Goal: Task Accomplishment & Management: Manage account settings

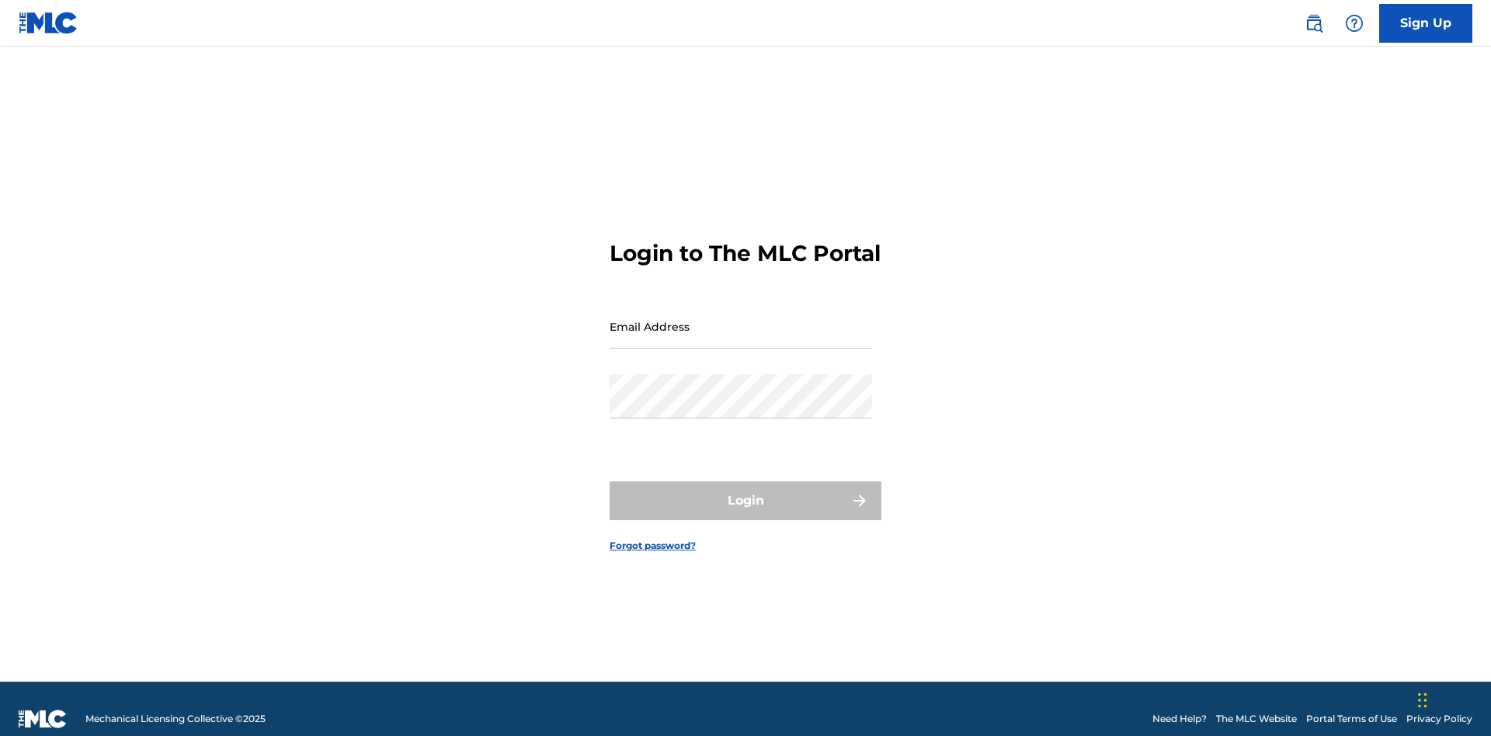
scroll to position [20, 0]
click at [741, 319] on input "Email Address" at bounding box center [741, 326] width 263 height 44
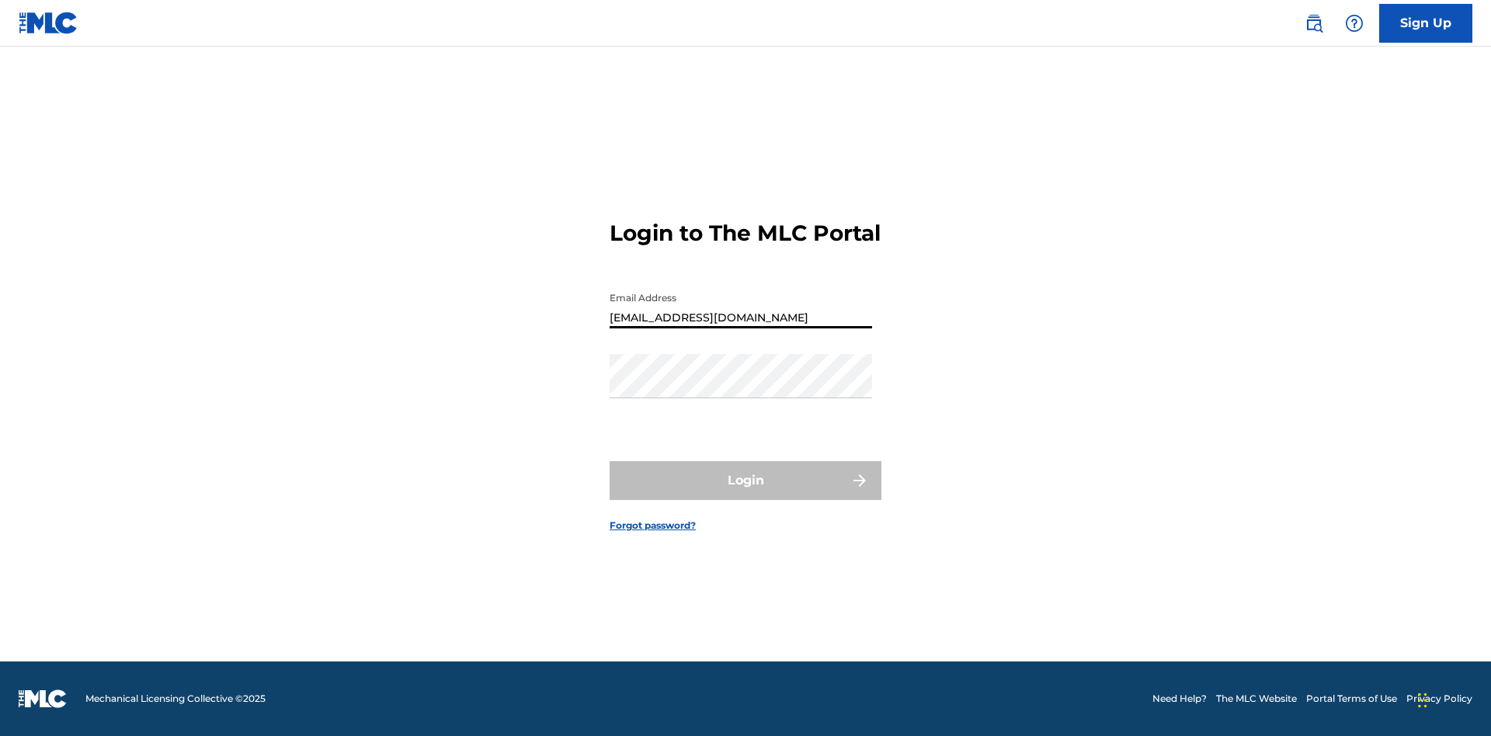
type input "Duke.McTesterson@gmail.com"
click at [746, 494] on button "Login" at bounding box center [746, 480] width 272 height 39
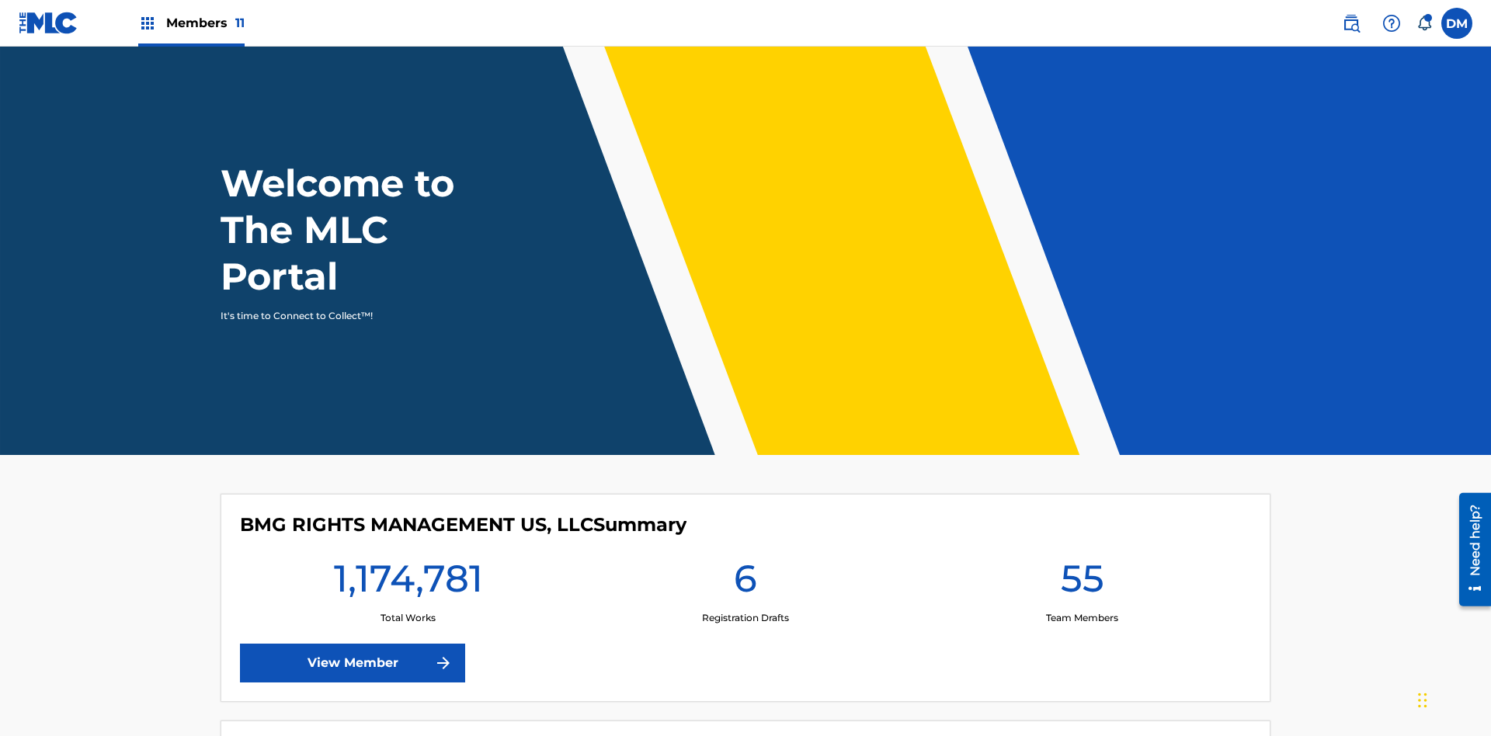
scroll to position [67, 0]
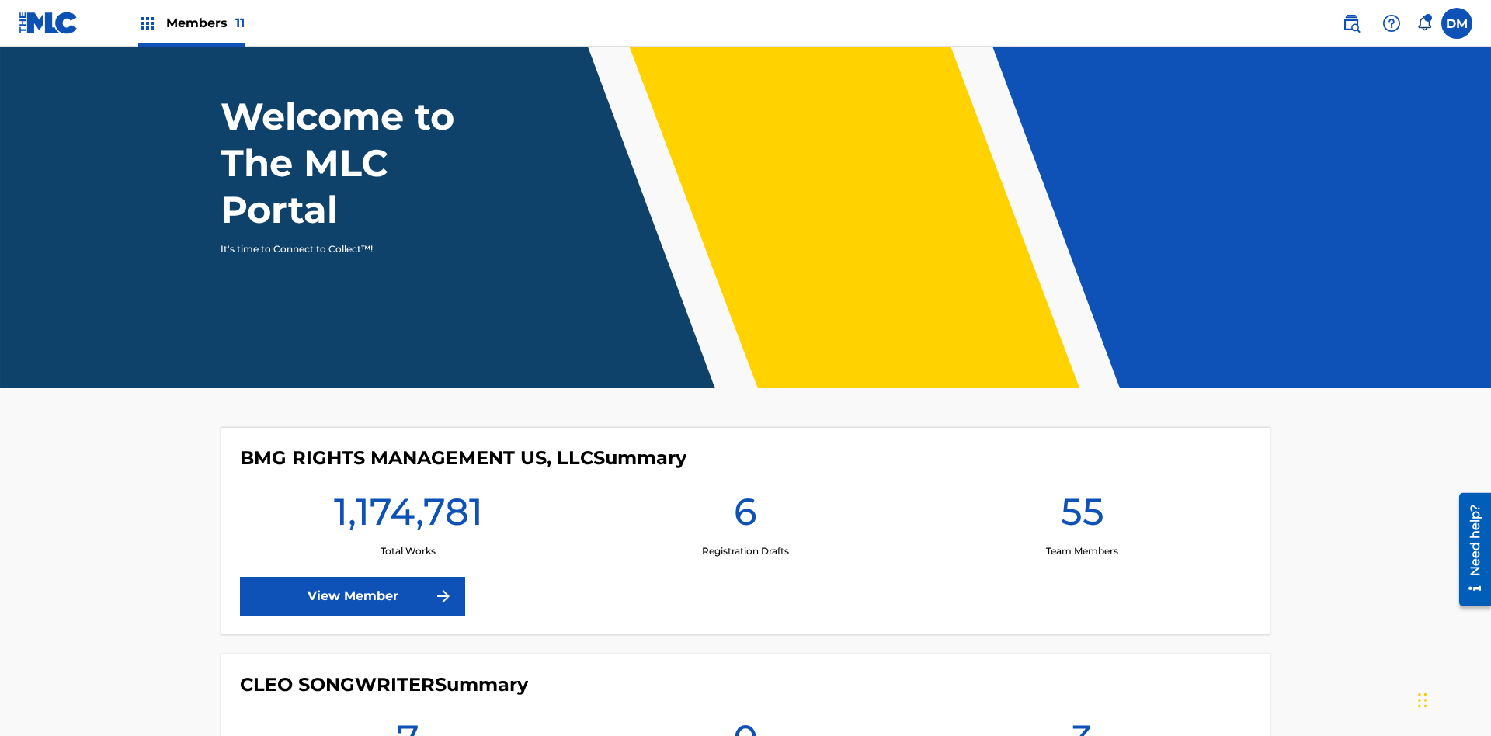
click at [191, 23] on span "Members 11" at bounding box center [205, 23] width 78 height 18
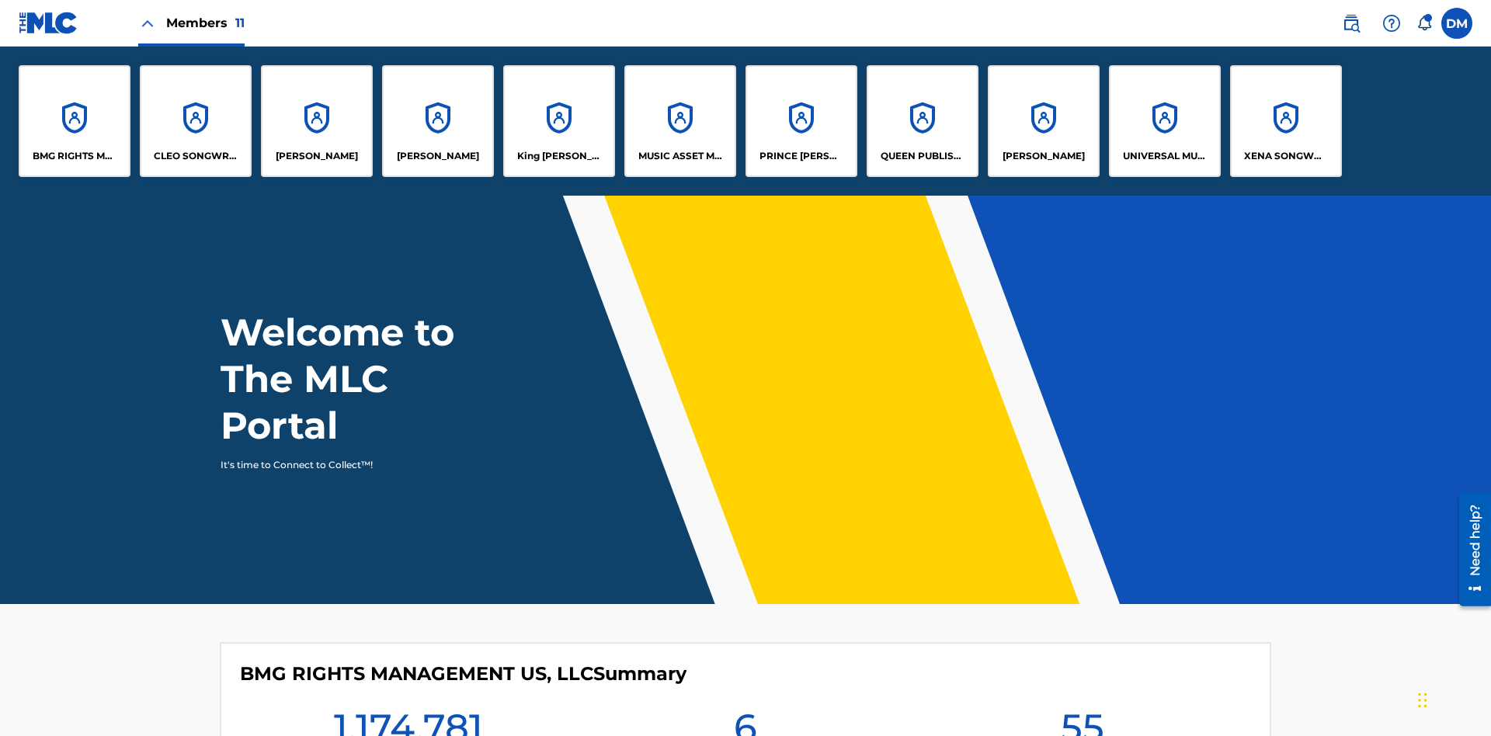
click at [801, 156] on p "PRINCE MCTESTERSON" at bounding box center [802, 156] width 85 height 14
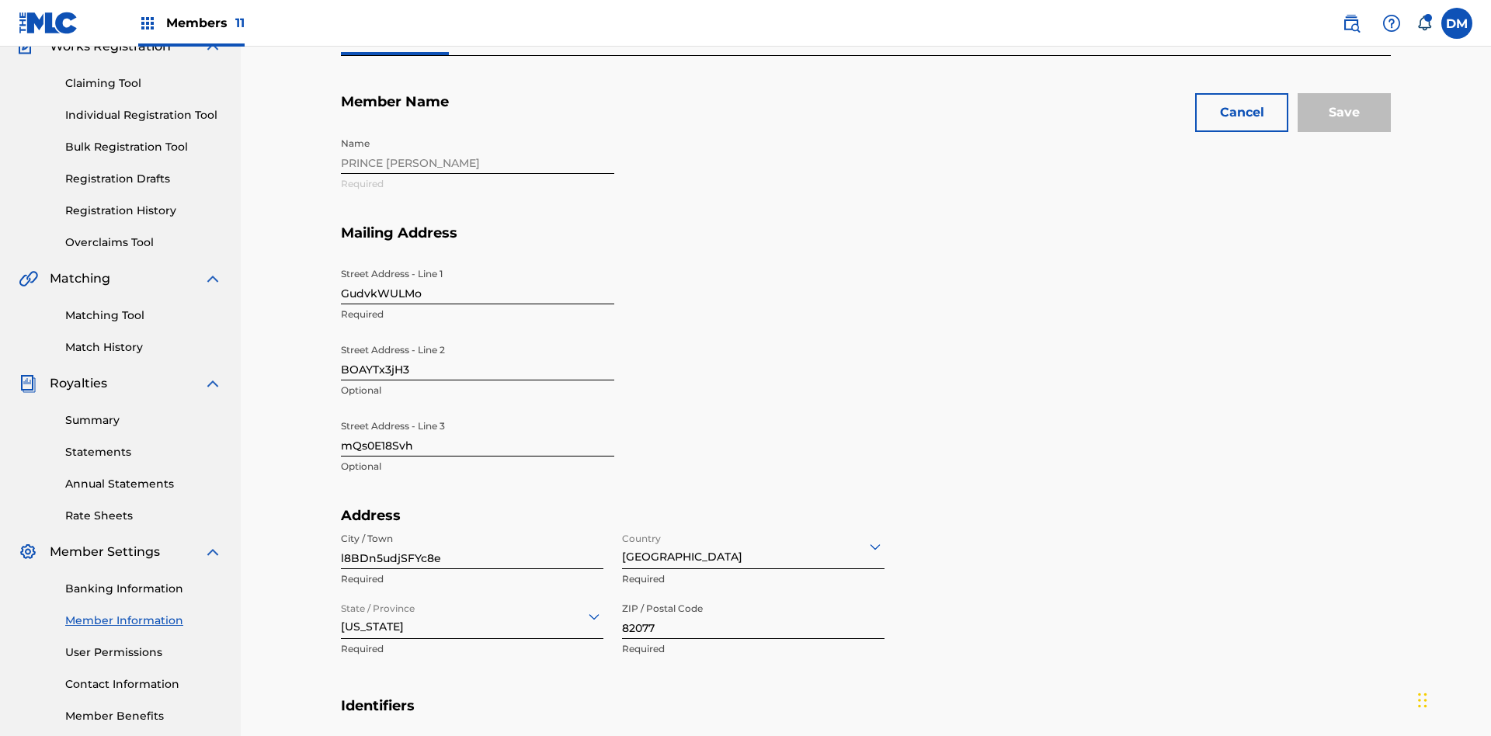
scroll to position [145, 0]
click at [478, 260] on input "GudvkWULMo" at bounding box center [477, 282] width 273 height 44
type input "Ac4hYTD6tl"
click at [478, 336] on input "BOAYTx3jH3" at bounding box center [477, 358] width 273 height 44
type input "dkck8l0VSF"
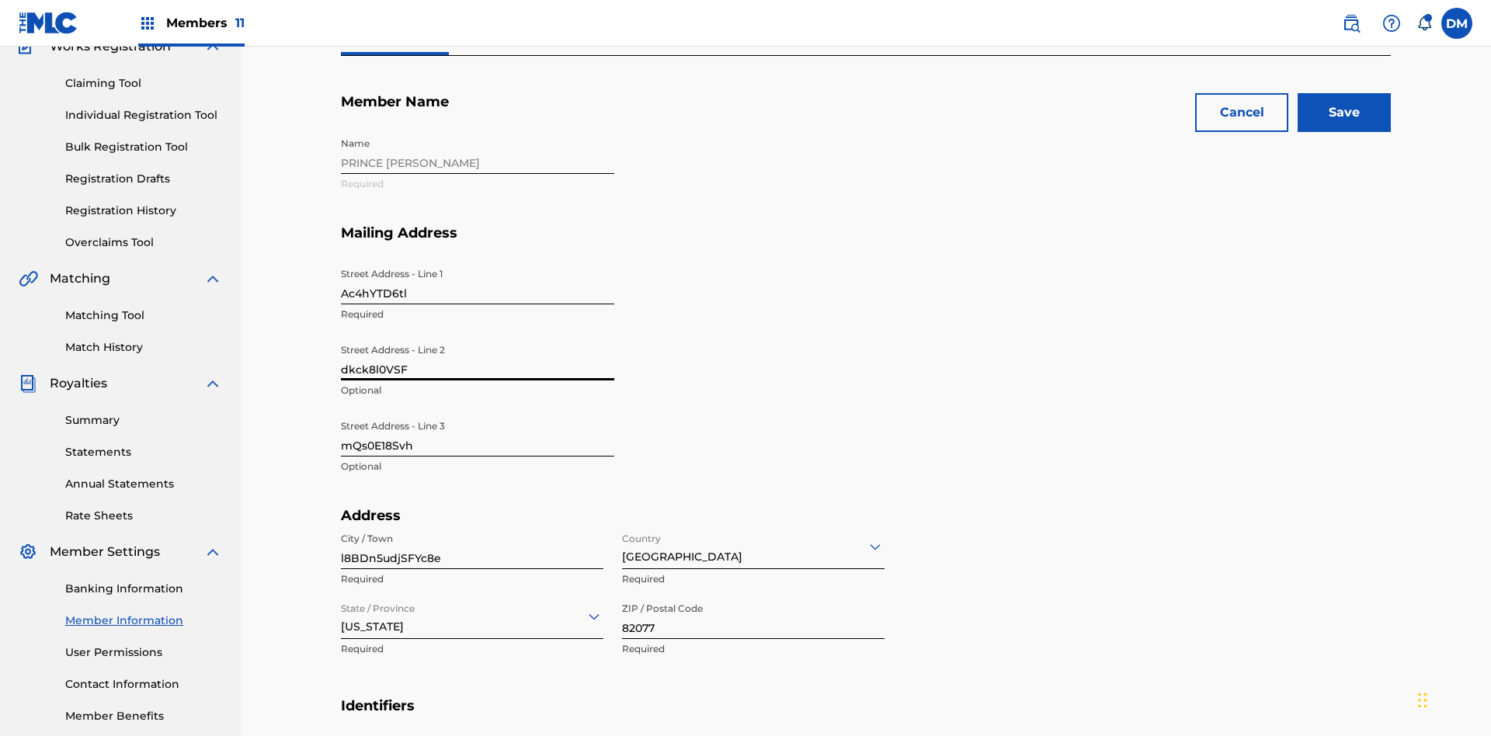
click at [478, 412] on input "mQs0E18Svh" at bounding box center [477, 434] width 273 height 44
type input "88QdFblr5s"
click at [472, 525] on input "l8BDn5udjSFYc8e" at bounding box center [472, 547] width 263 height 44
type input "rwAyr1nblIfjLkQ"
click at [623, 538] on input "Country" at bounding box center [623, 546] width 3 height 16
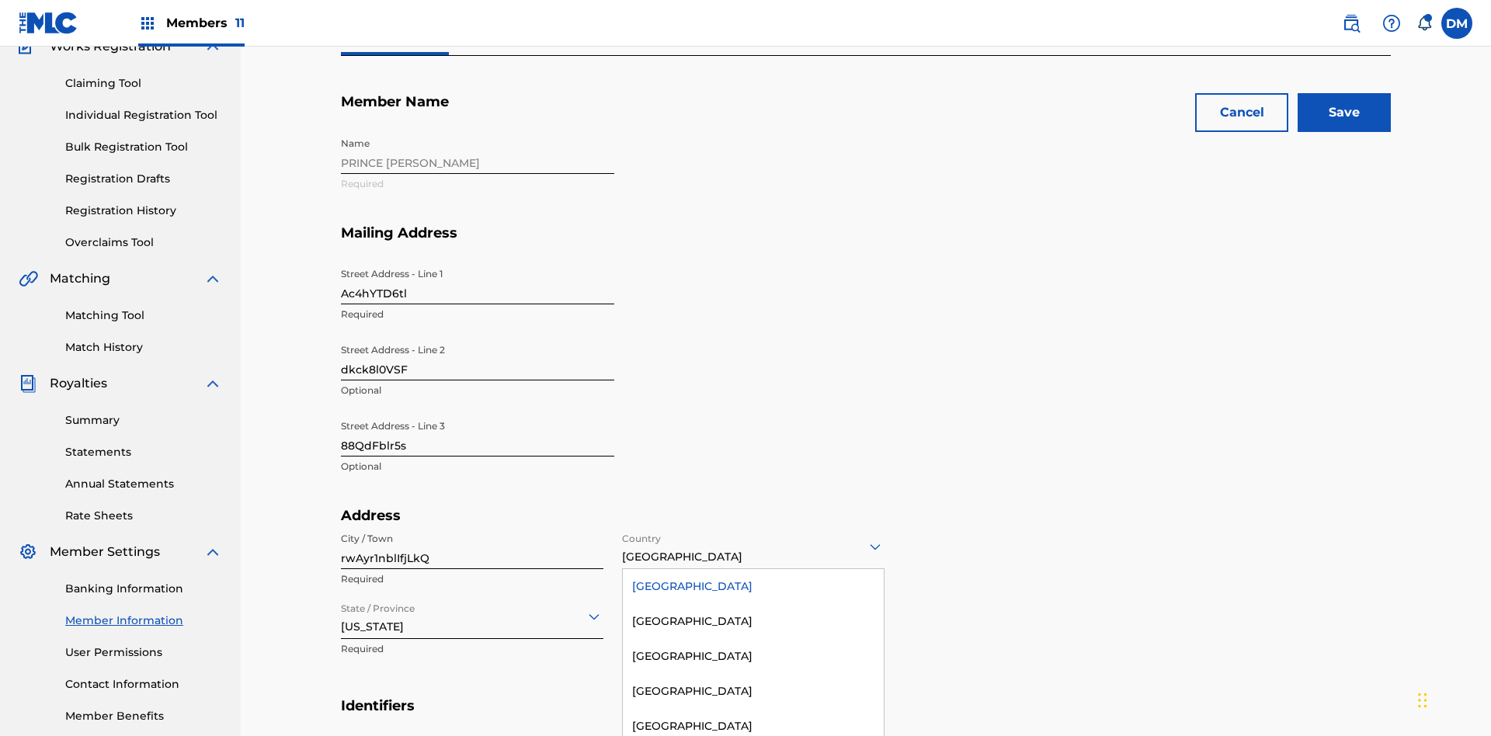
click at [753, 569] on div "United States" at bounding box center [753, 586] width 261 height 35
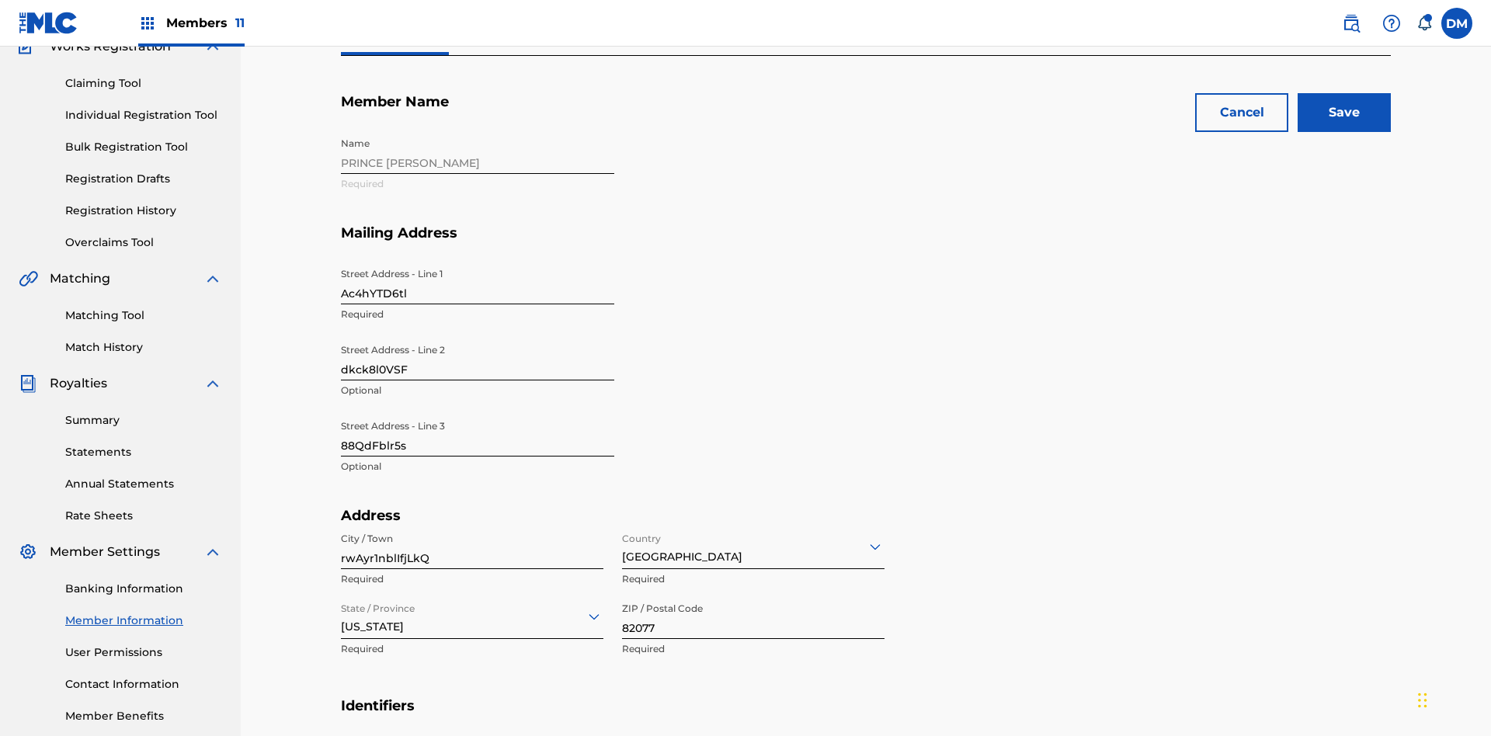
click at [342, 608] on input "State / Province" at bounding box center [342, 616] width 3 height 16
click at [753, 595] on input "82077" at bounding box center [753, 617] width 263 height 44
type input "16368"
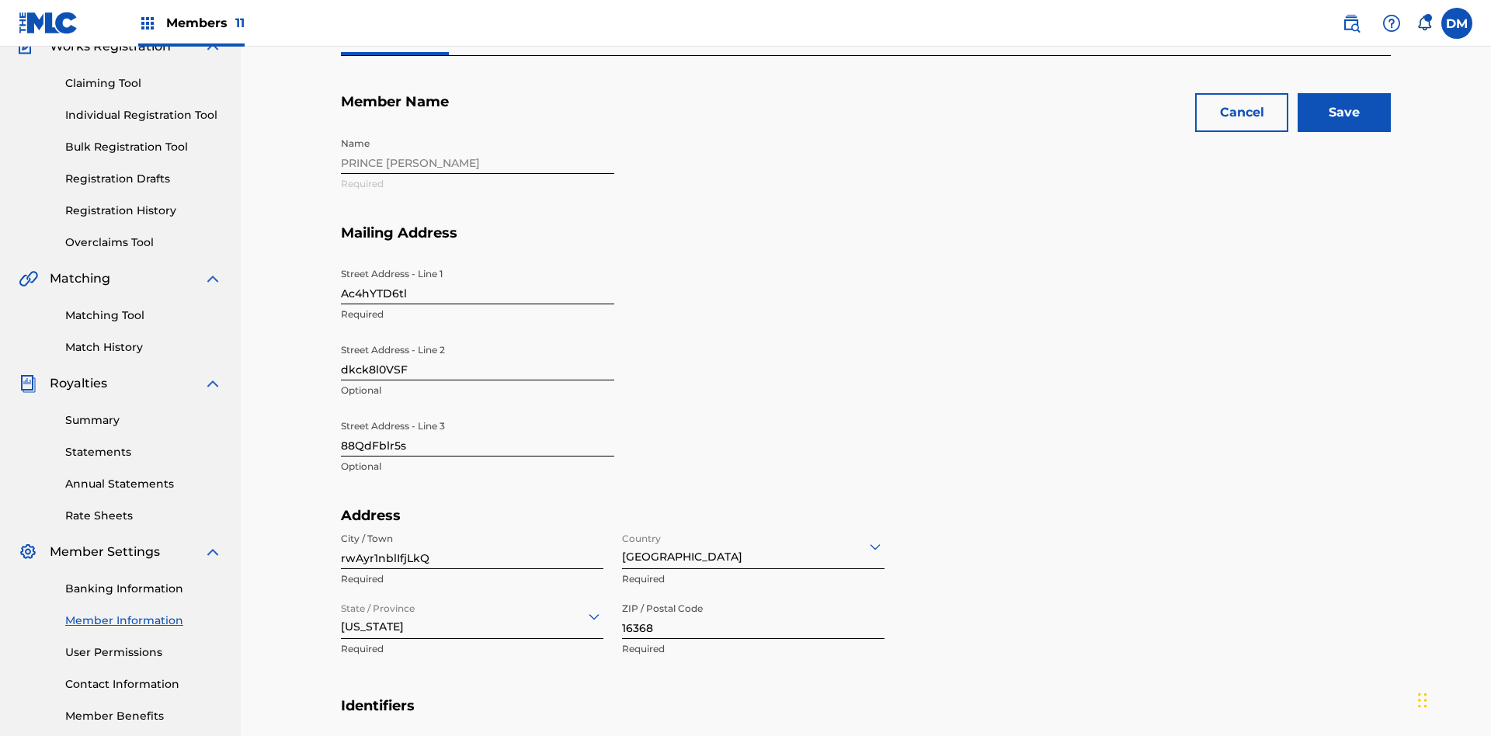
type input "9679694384875718"
type input "738"
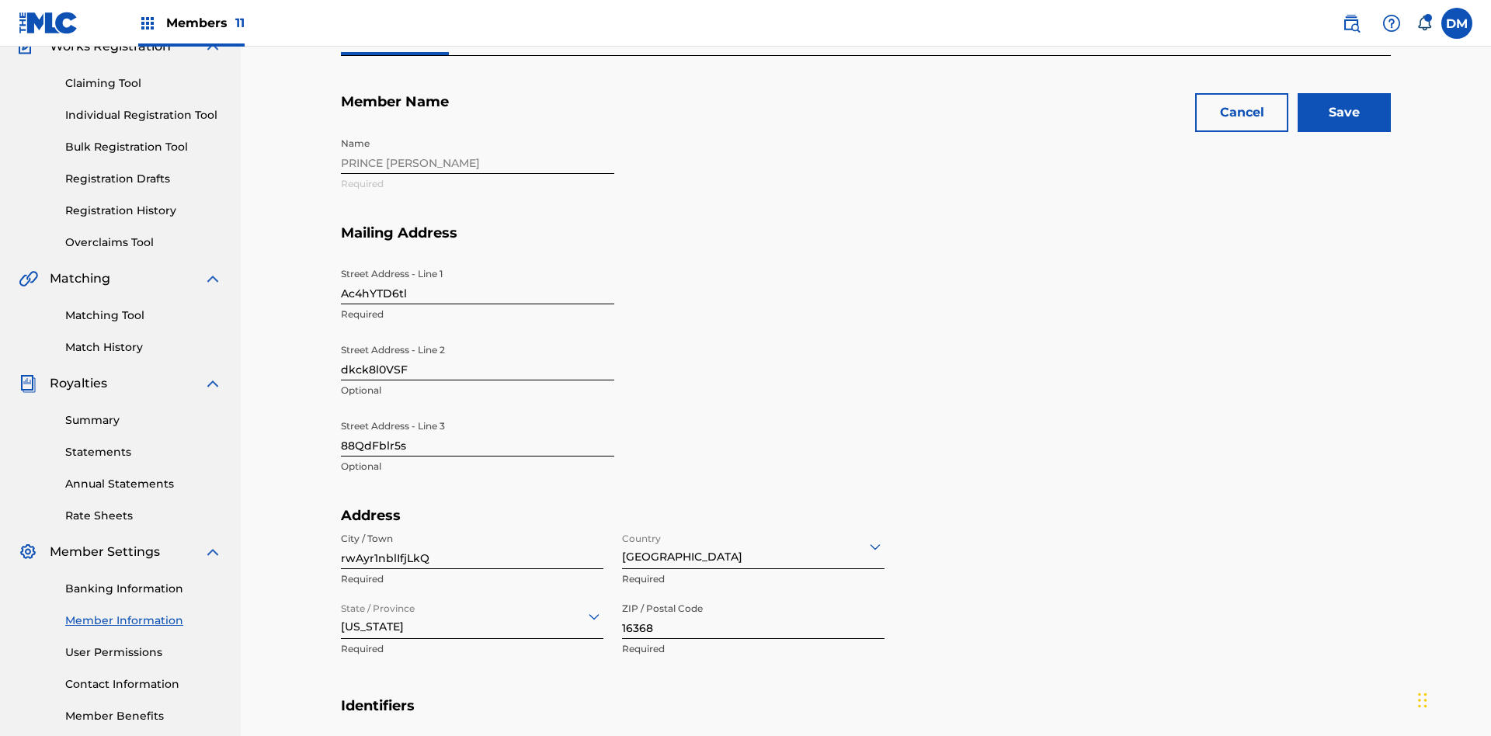
type input "1875360"
type input "ER0YS@MjjEw.com"
click at [1344, 113] on input "Save" at bounding box center [1344, 112] width 93 height 39
